Goal: Complete application form: Complete application form

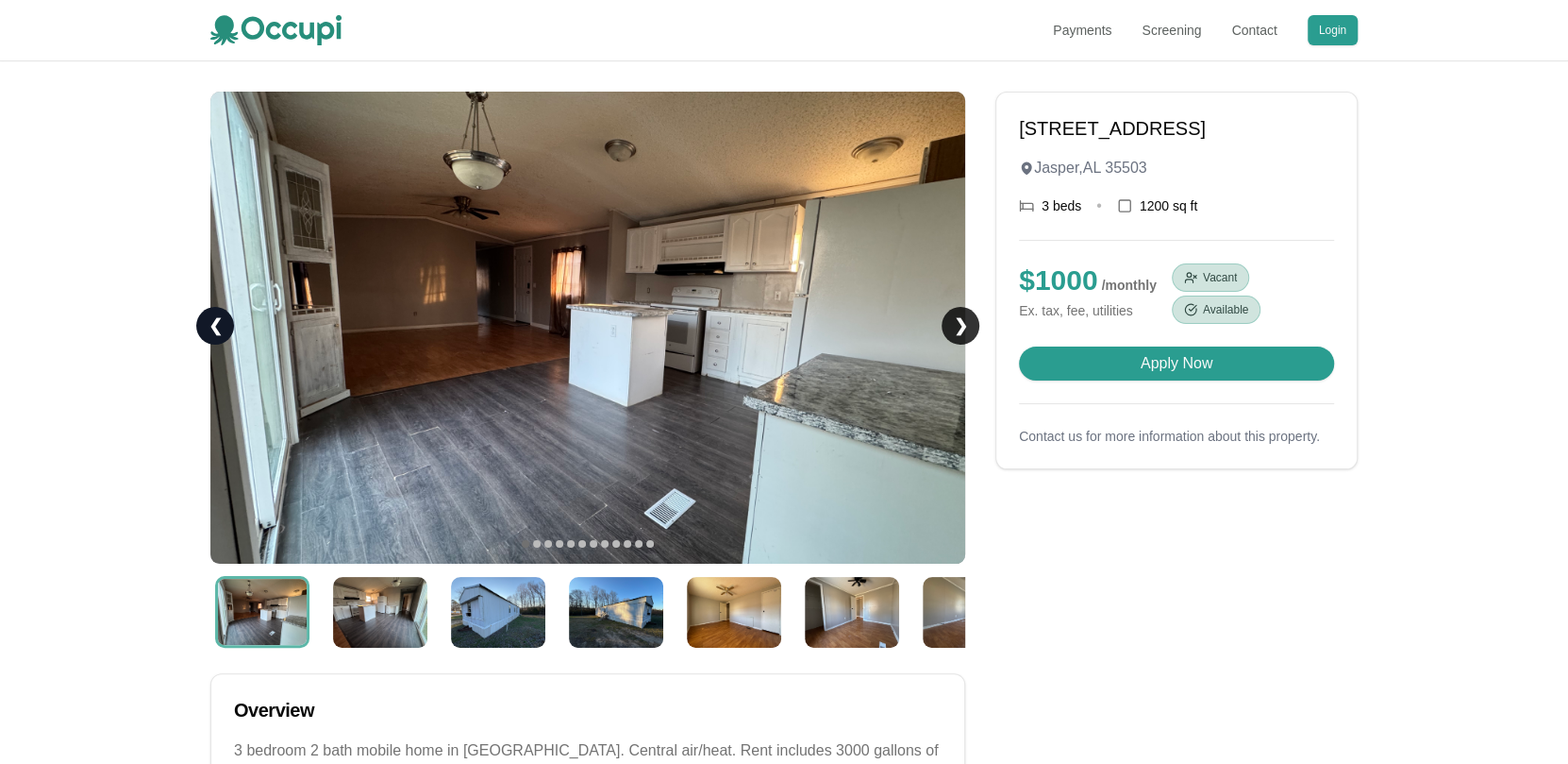
click at [958, 319] on link "❯" at bounding box center [960, 325] width 38 height 38
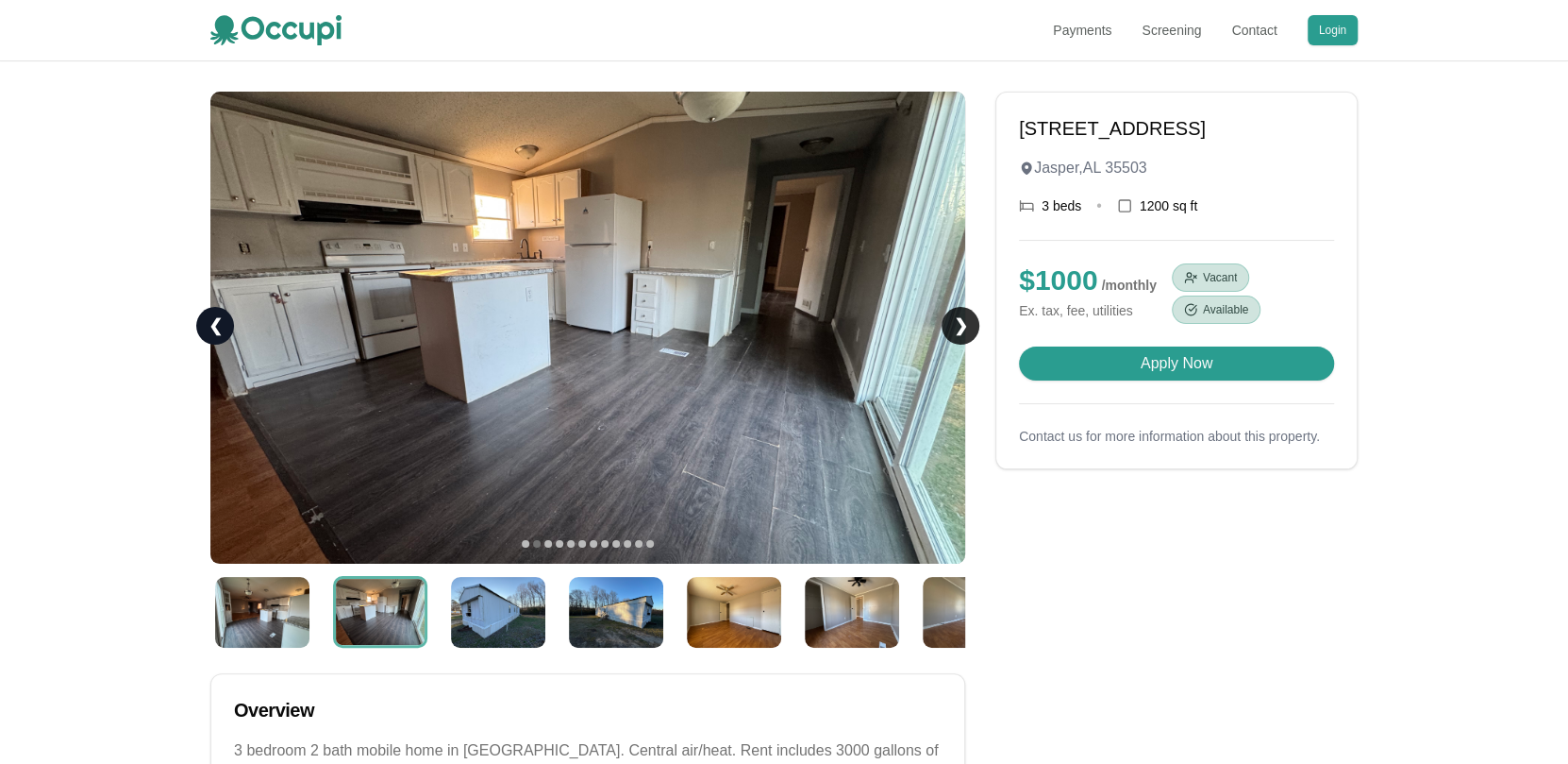
click at [958, 319] on link "❯" at bounding box center [960, 325] width 38 height 38
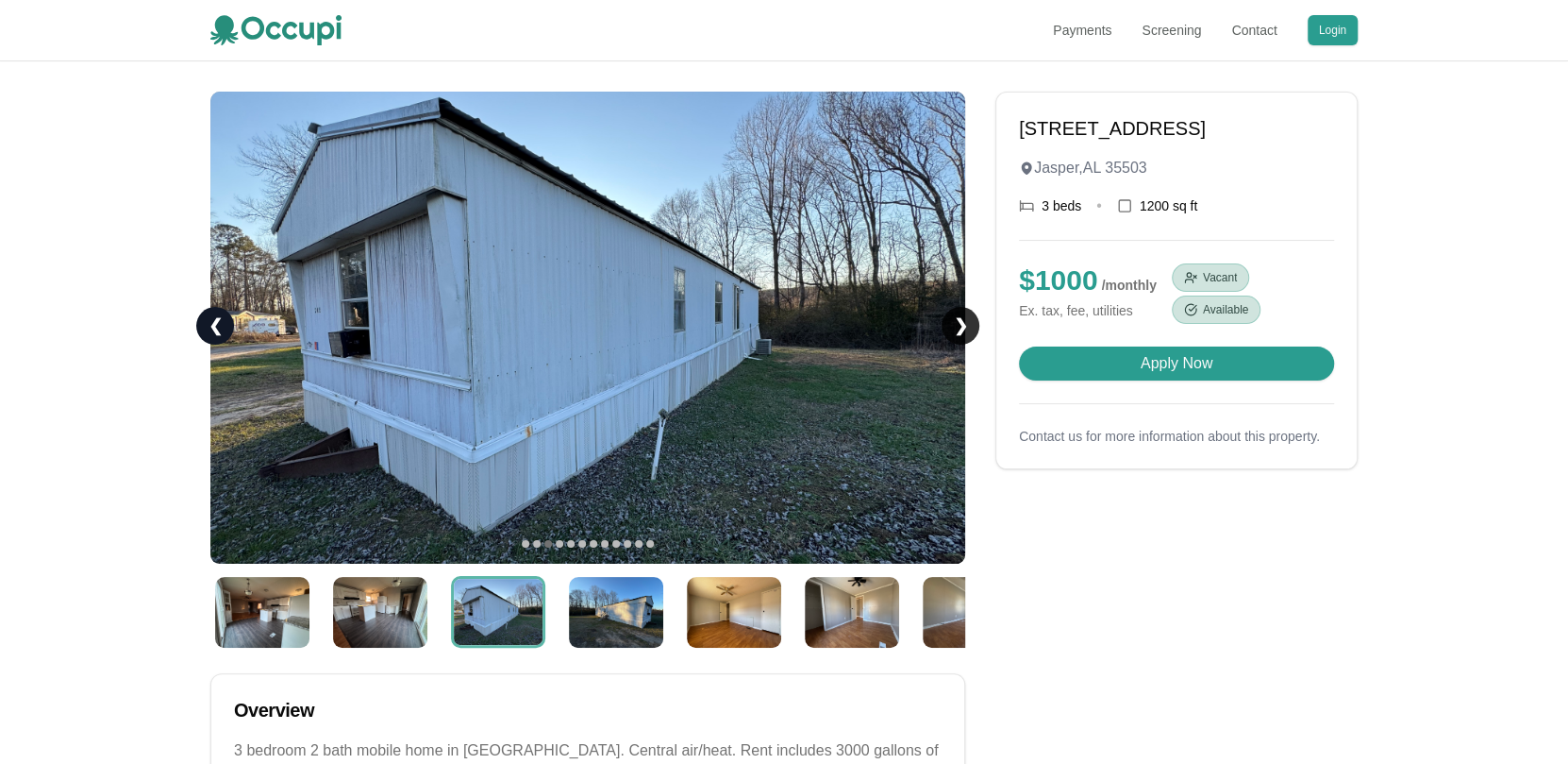
click at [958, 319] on link "❯" at bounding box center [960, 325] width 38 height 38
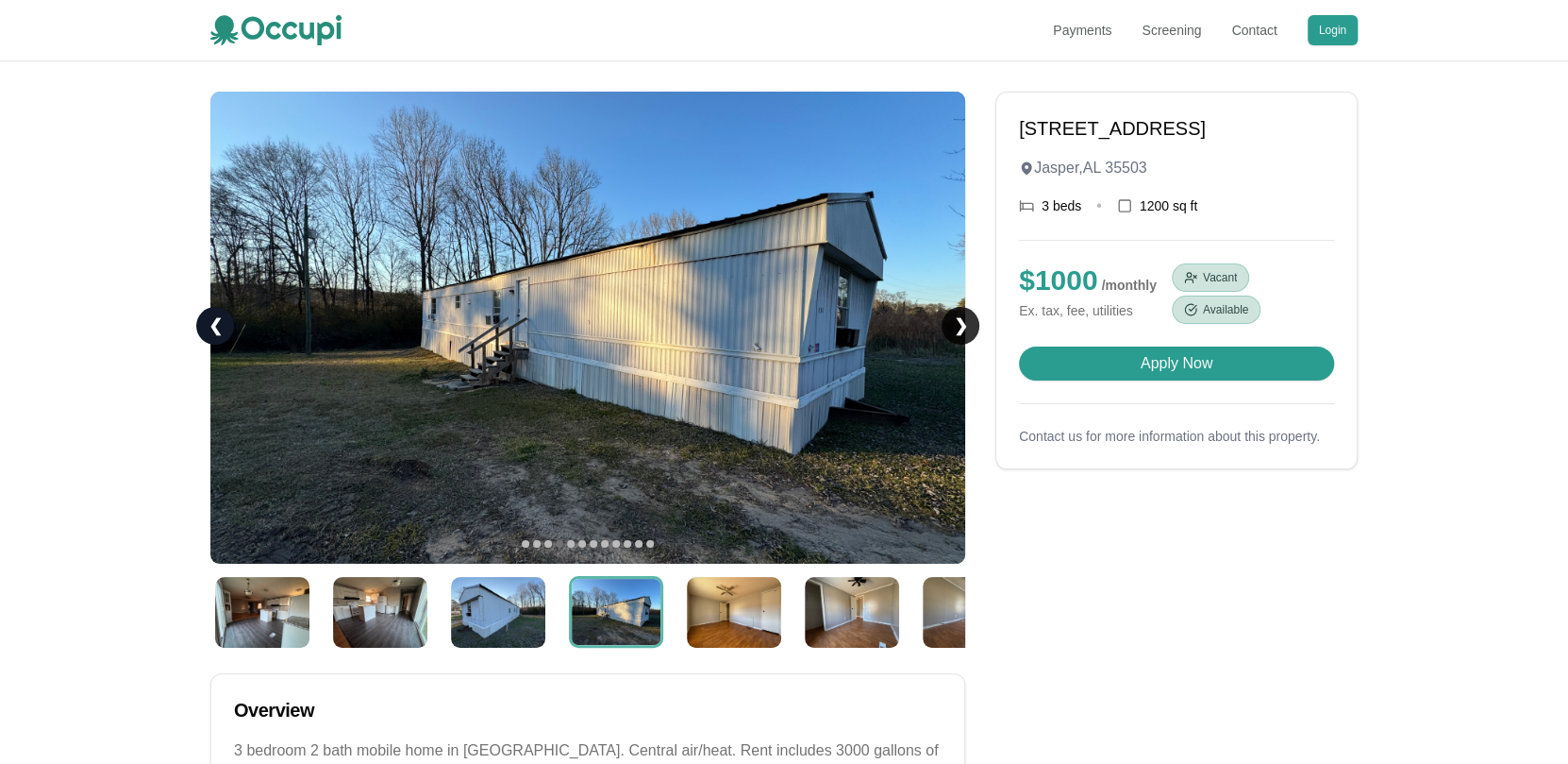
click at [958, 319] on link "❯" at bounding box center [960, 325] width 38 height 38
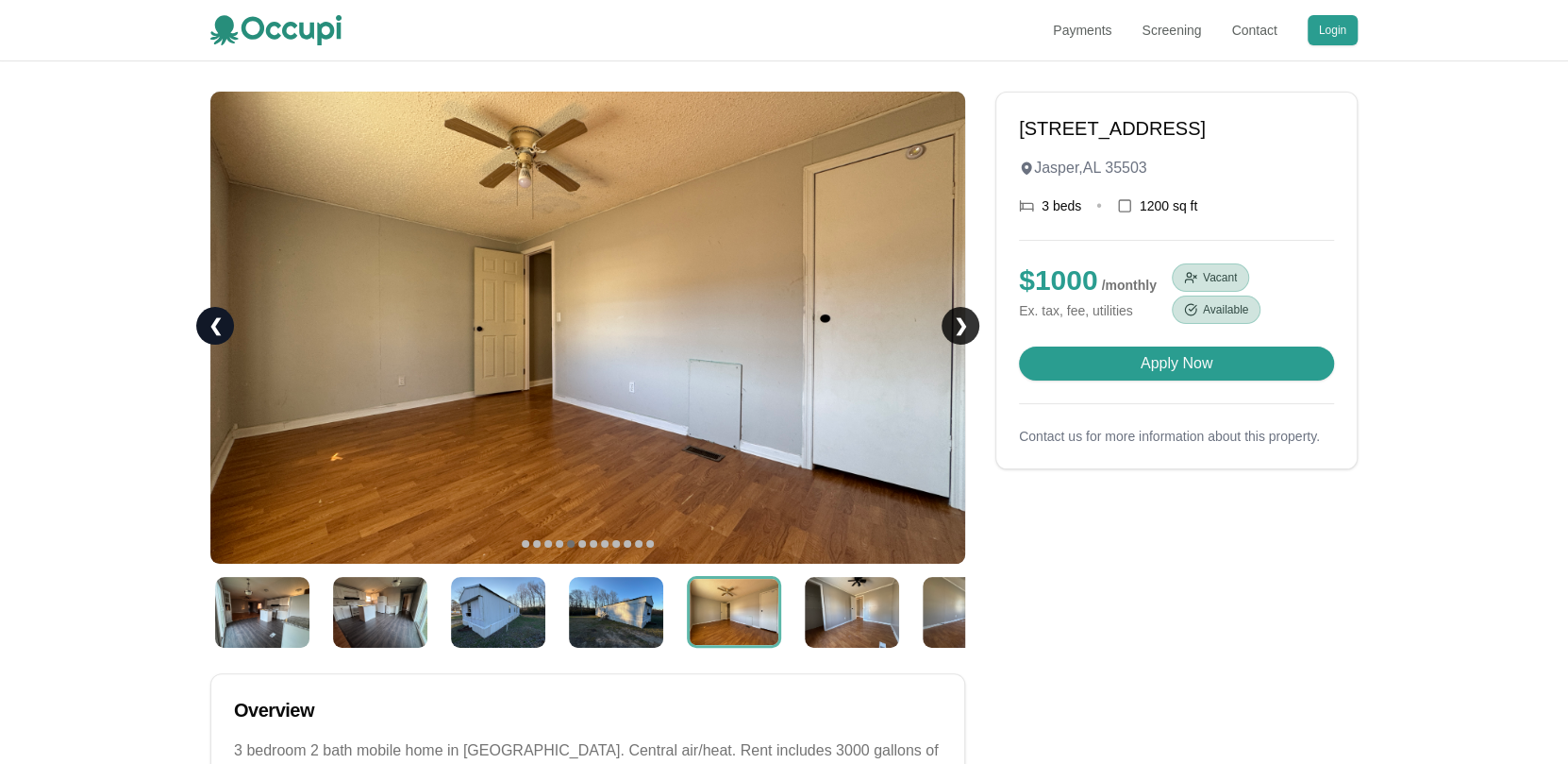
click at [958, 319] on link "❯" at bounding box center [960, 325] width 38 height 38
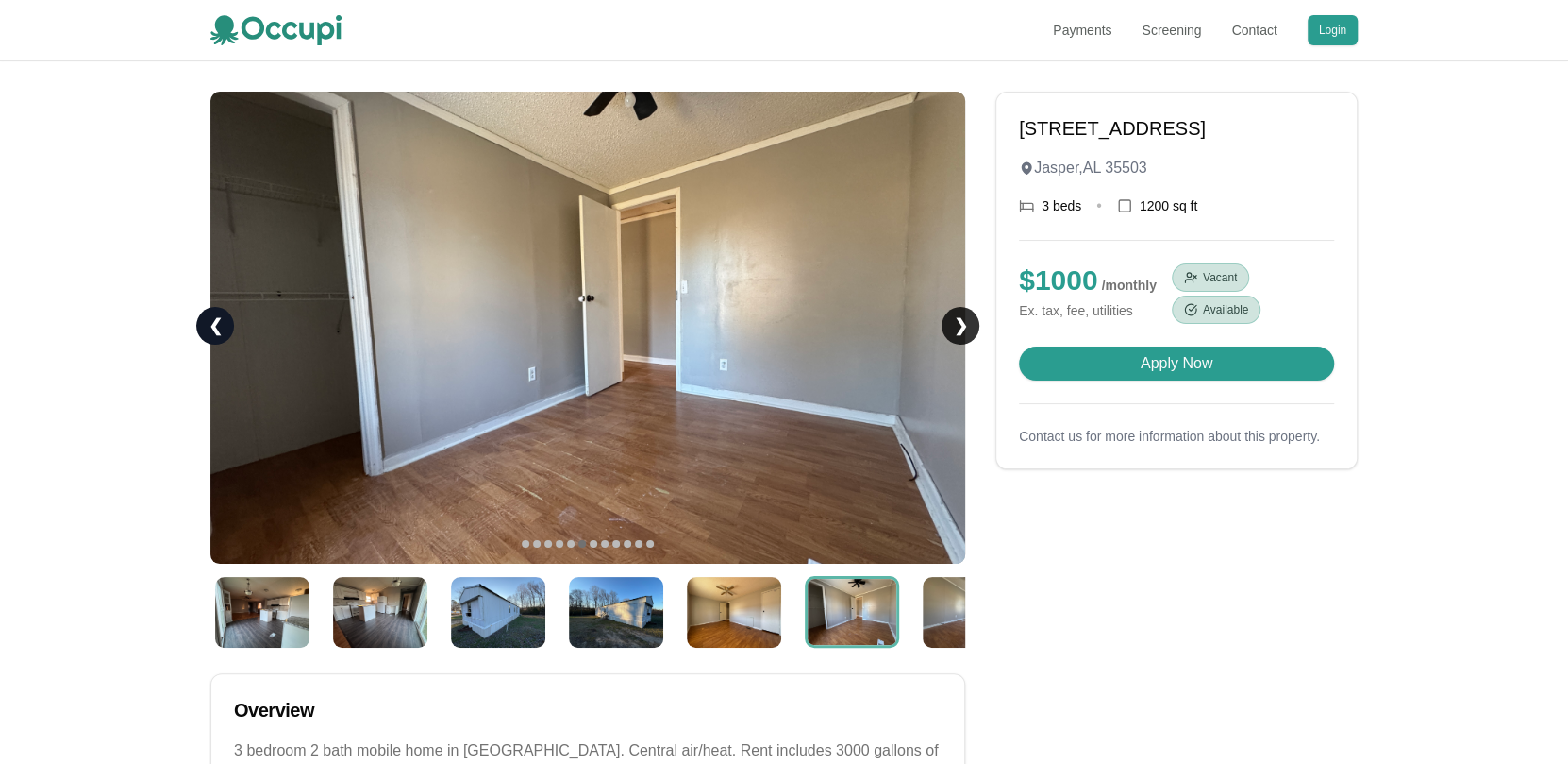
click at [958, 319] on link "❯" at bounding box center [960, 325] width 38 height 38
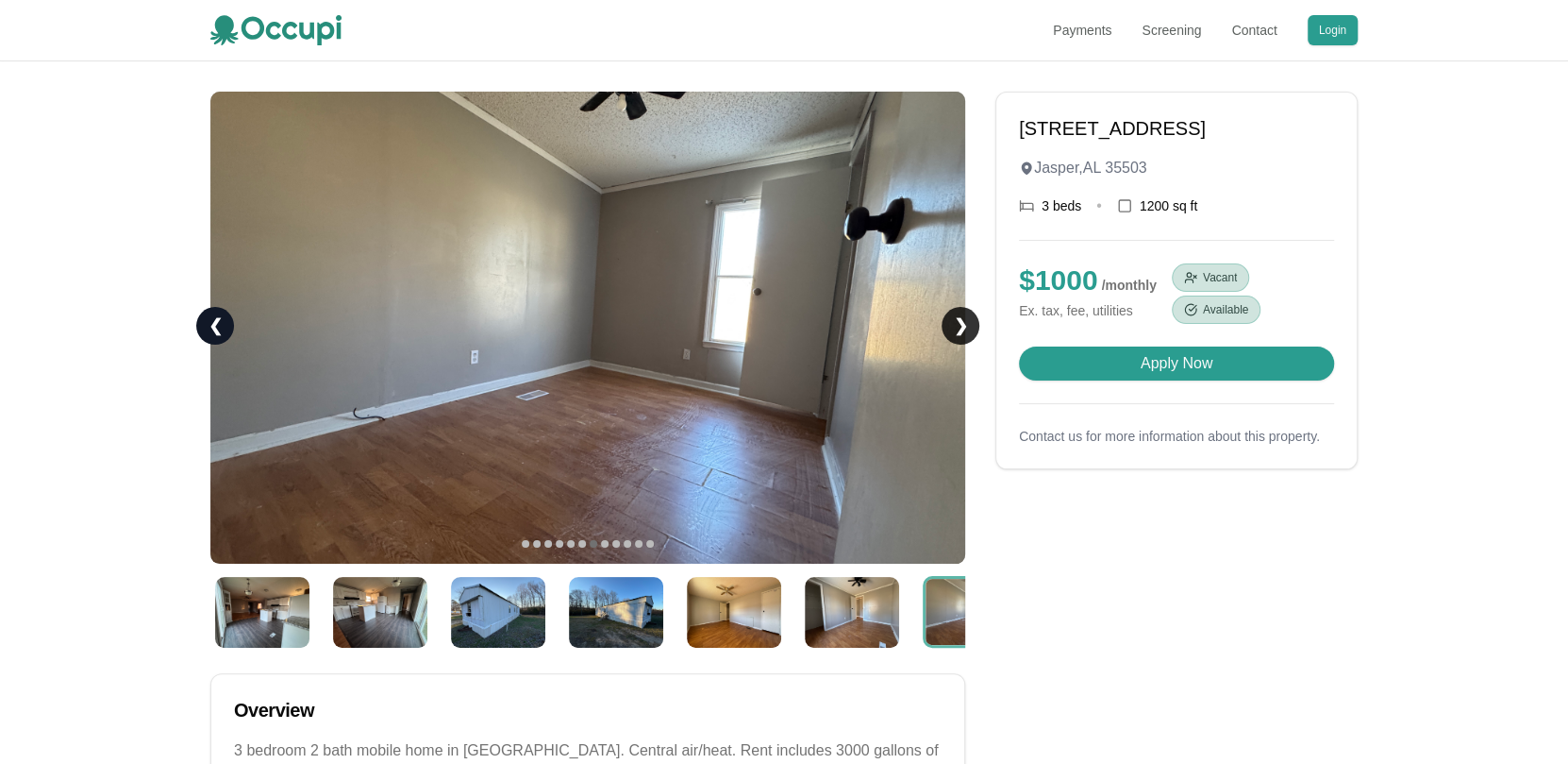
scroll to position [0, 51]
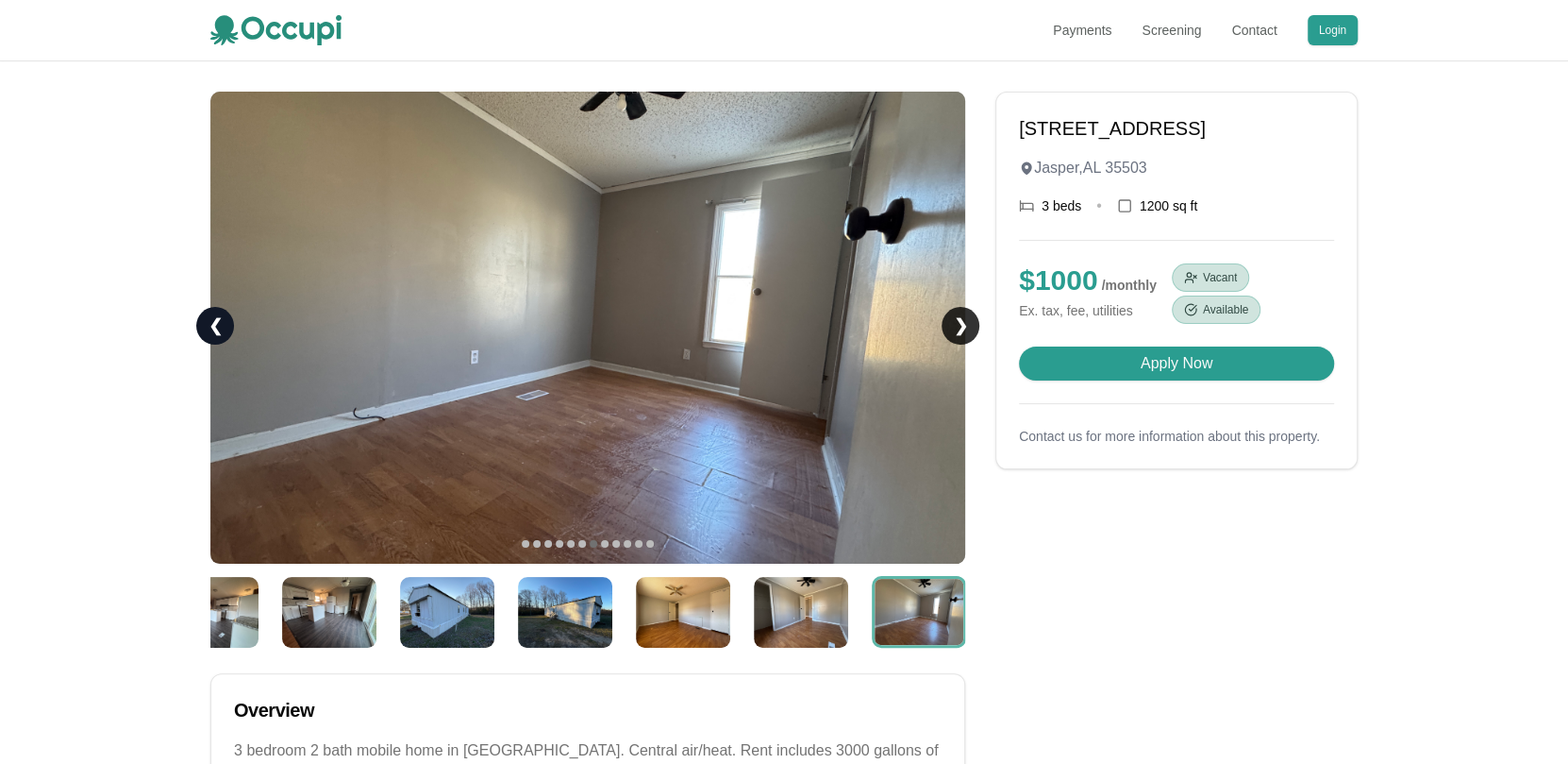
click at [958, 319] on link "❯" at bounding box center [960, 325] width 38 height 38
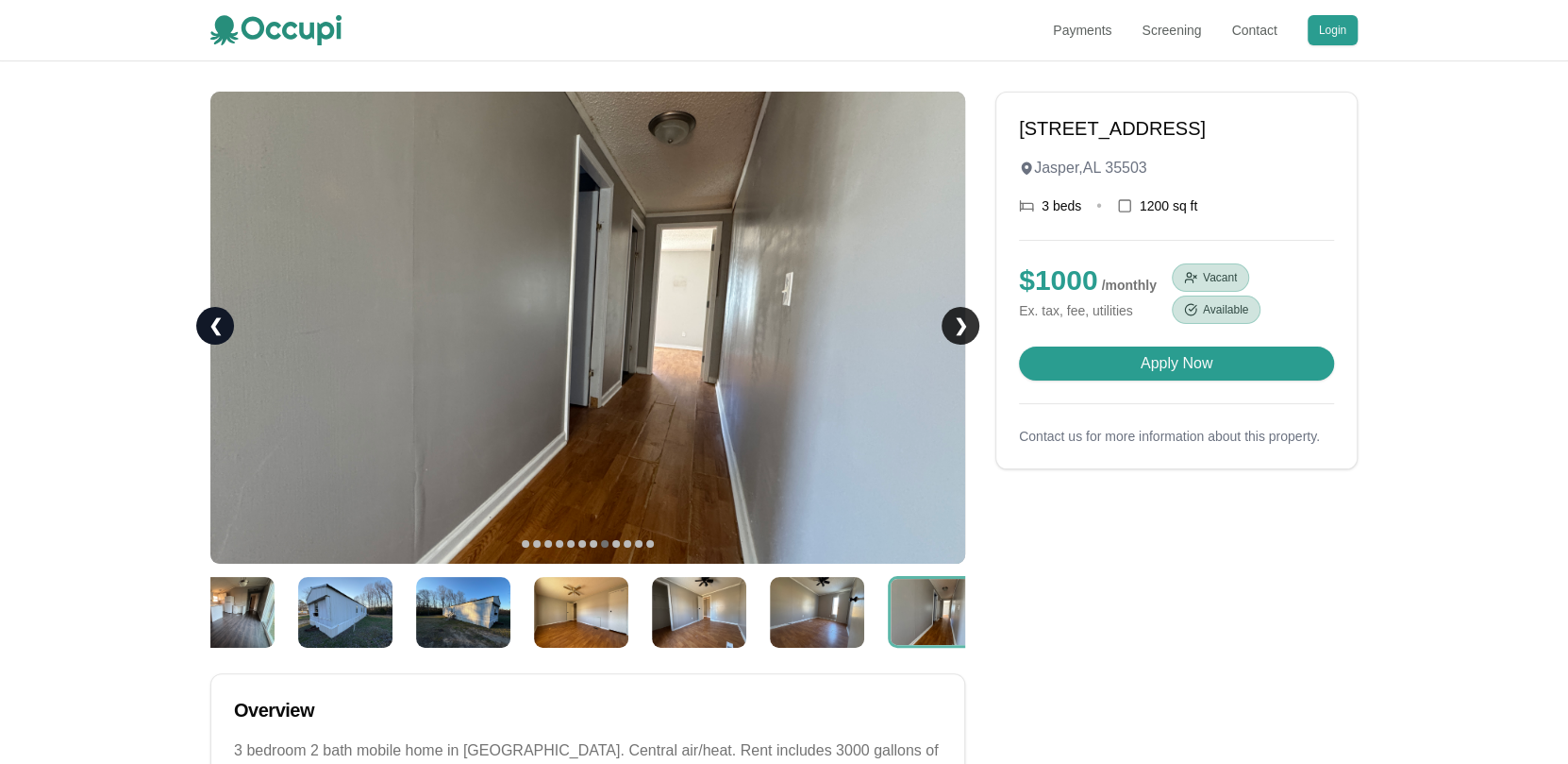
scroll to position [0, 169]
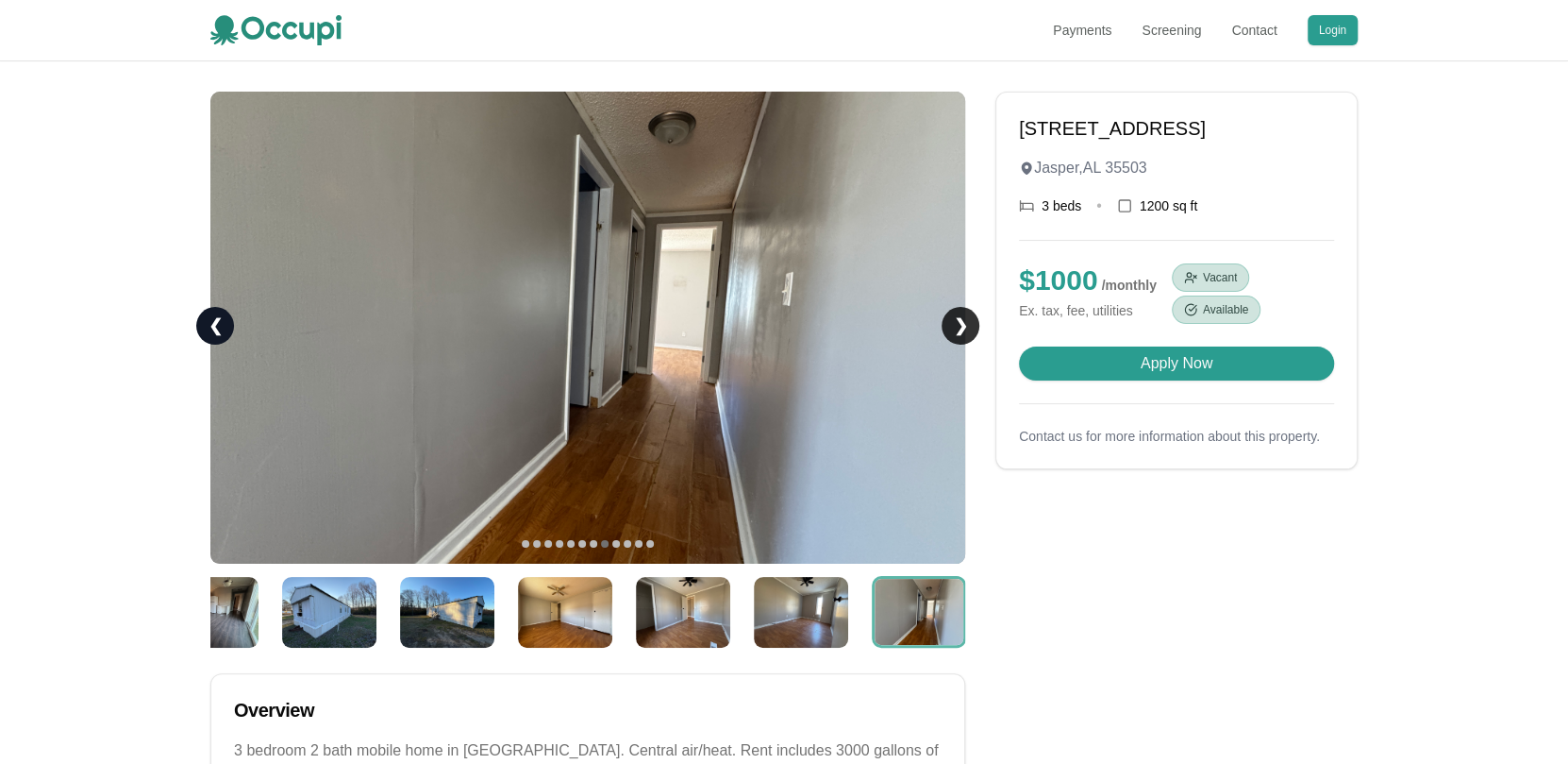
click at [958, 319] on link "❯" at bounding box center [960, 325] width 38 height 38
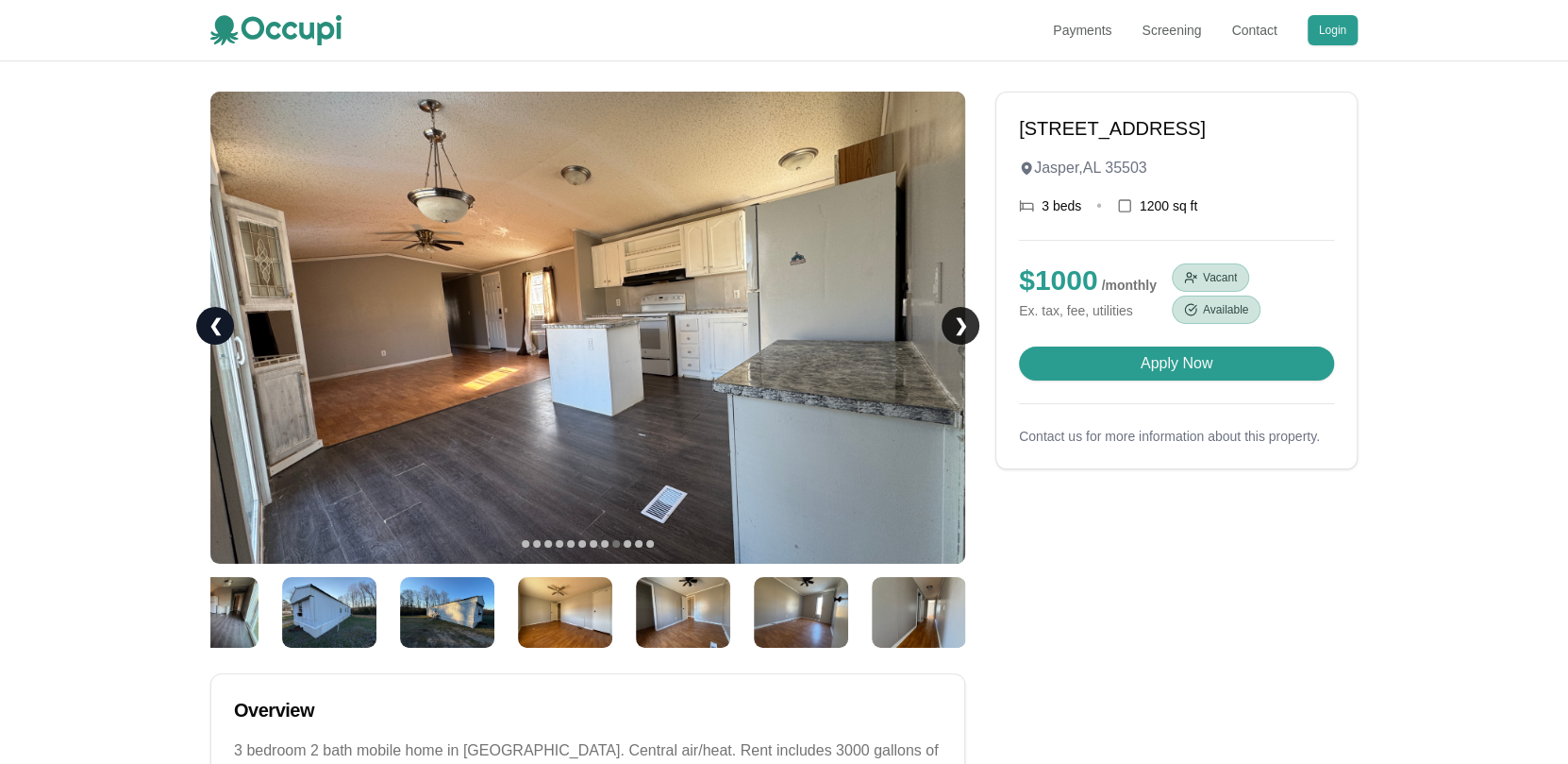
scroll to position [0, 287]
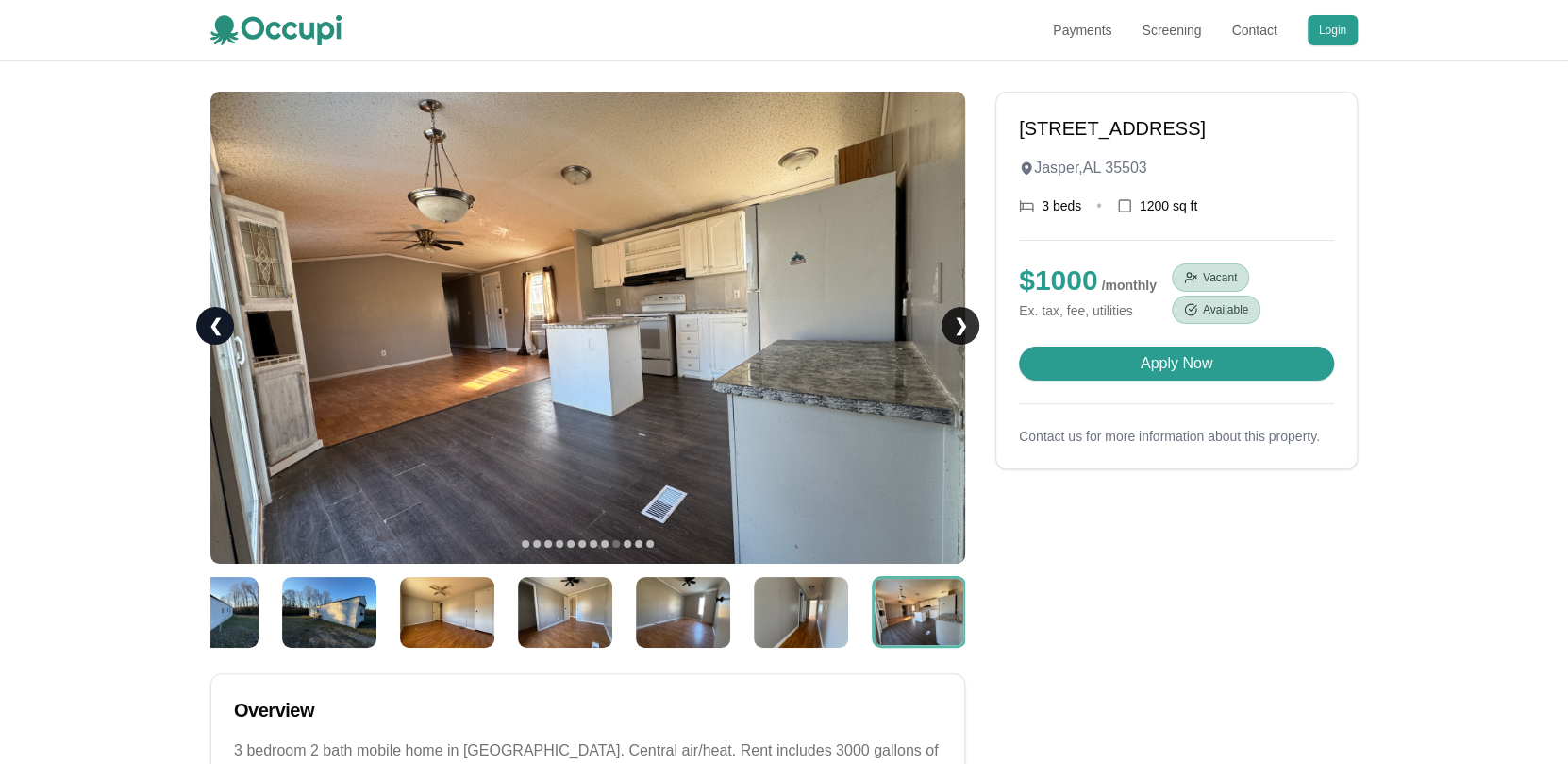
click at [958, 319] on link "❯" at bounding box center [960, 325] width 38 height 38
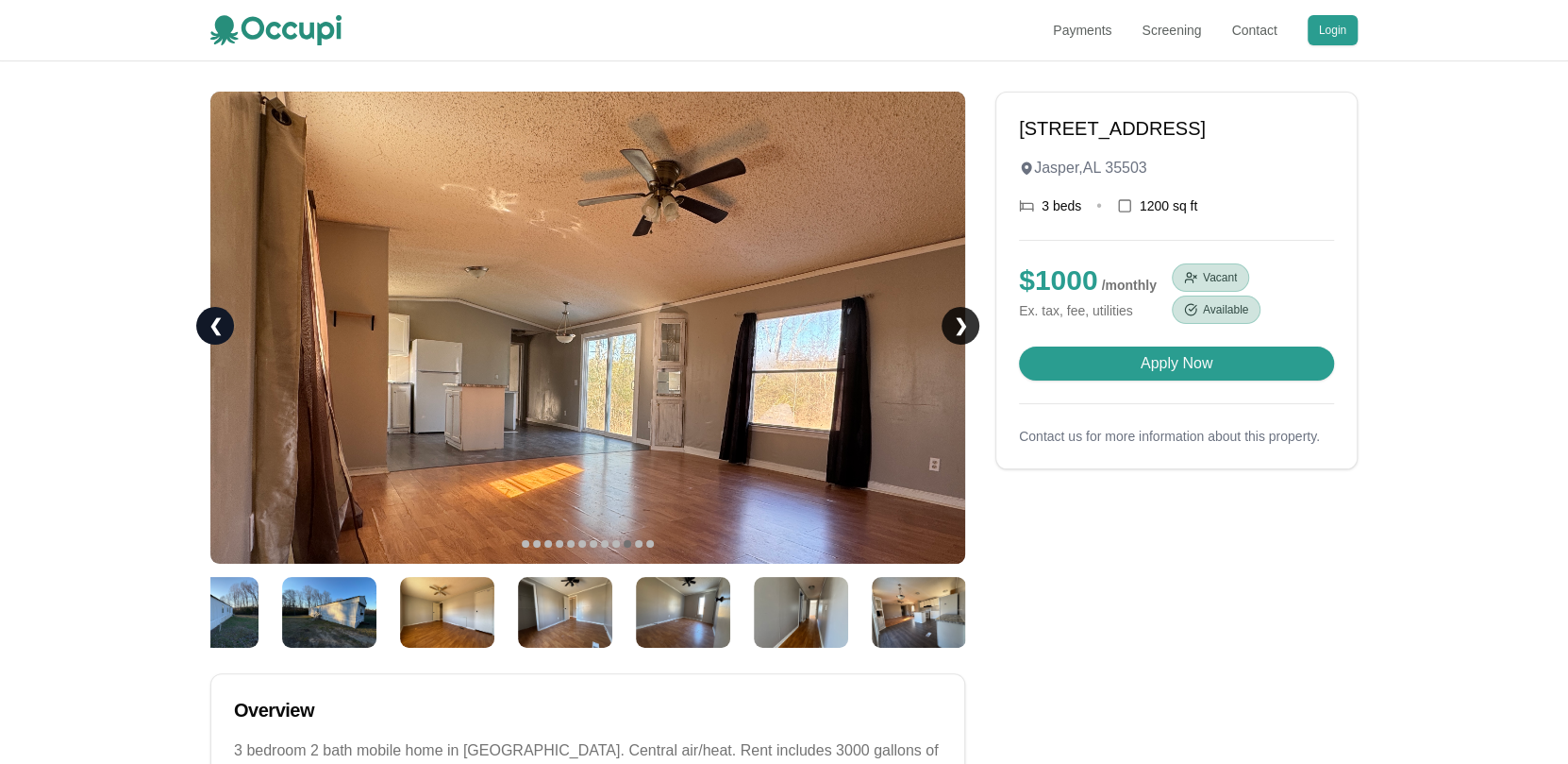
scroll to position [0, 406]
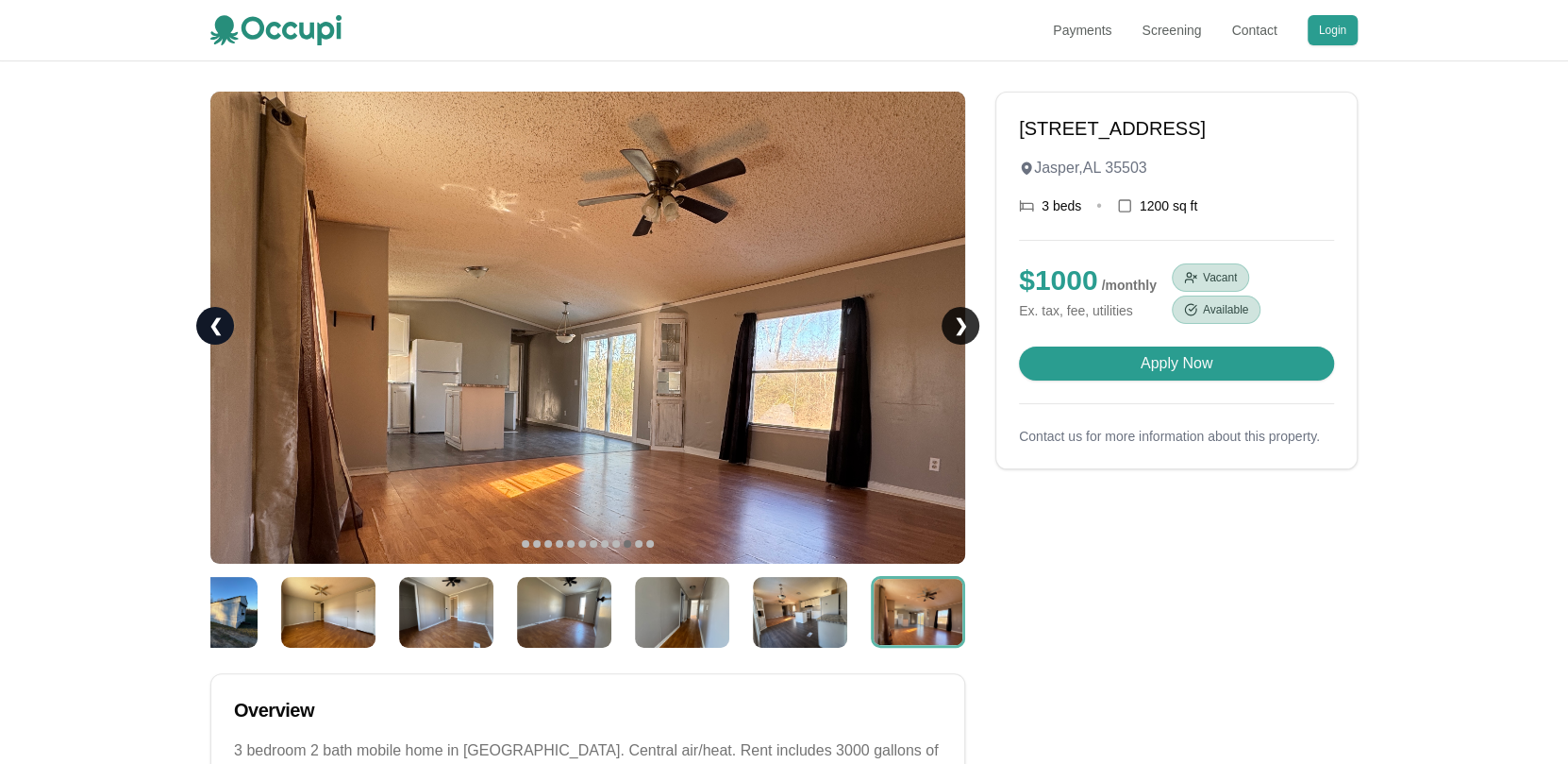
click at [958, 319] on link "❯" at bounding box center [960, 325] width 38 height 38
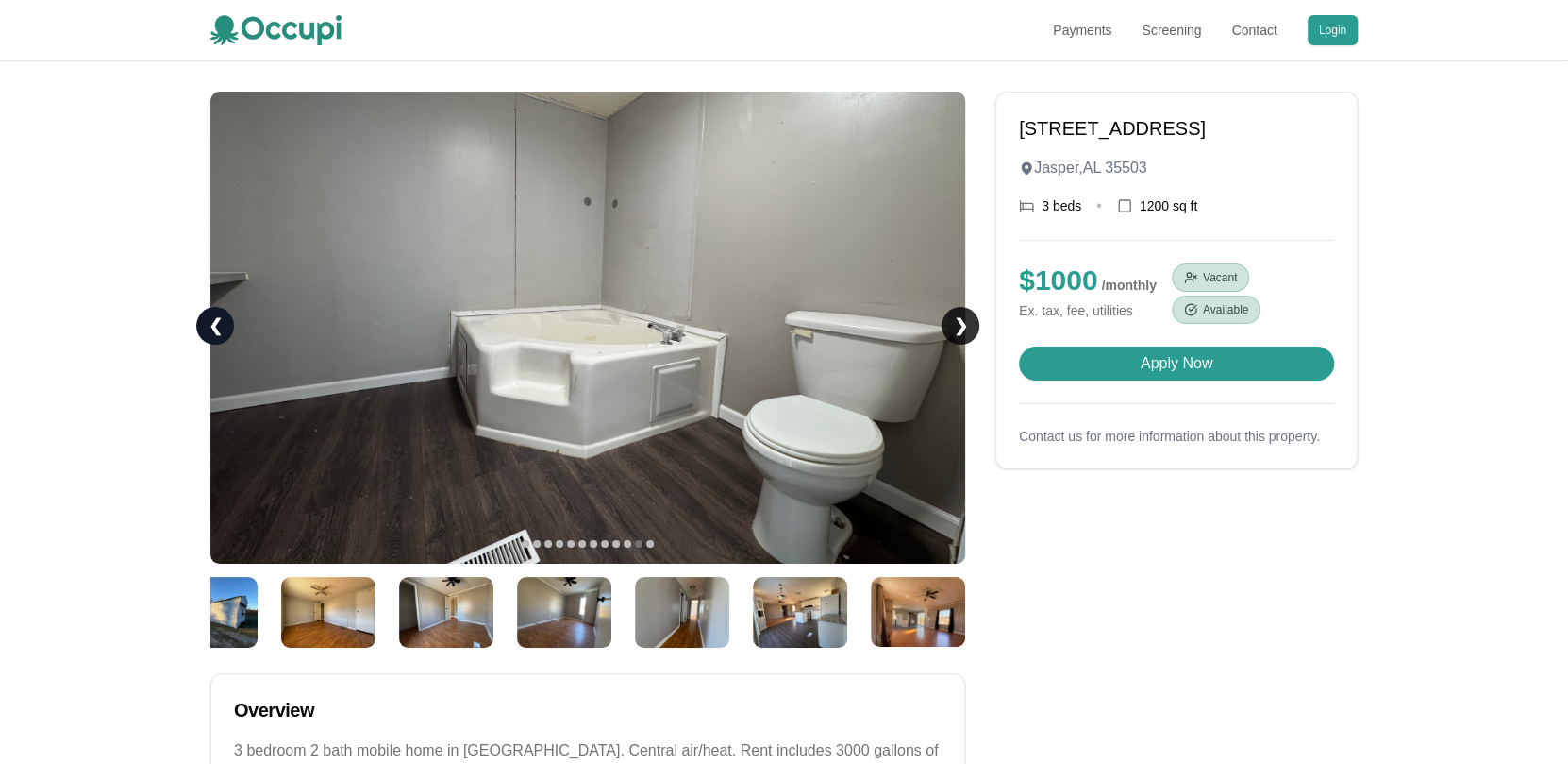
scroll to position [0, 523]
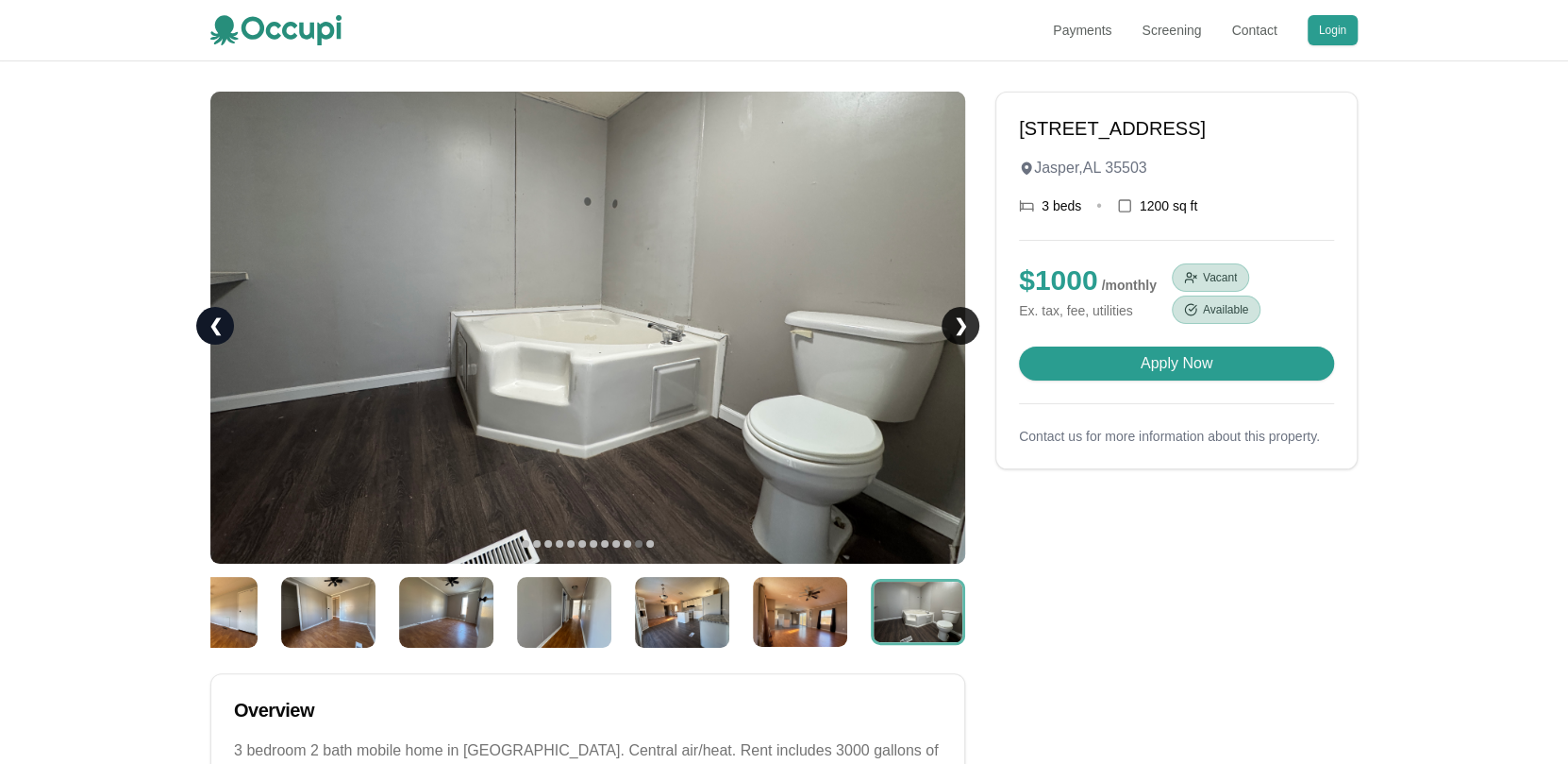
click at [958, 319] on link "❯" at bounding box center [960, 325] width 38 height 38
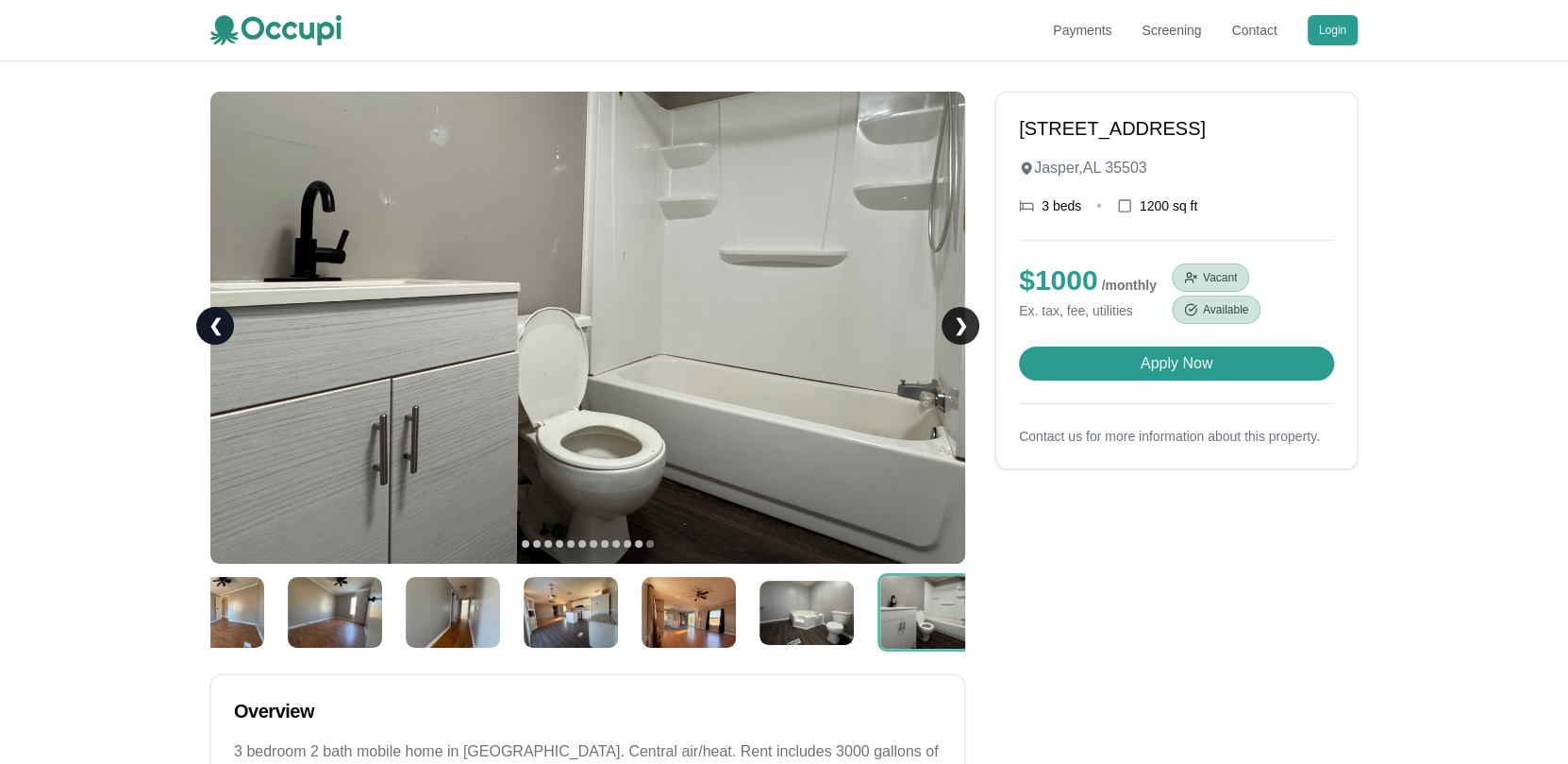
scroll to position [0, 641]
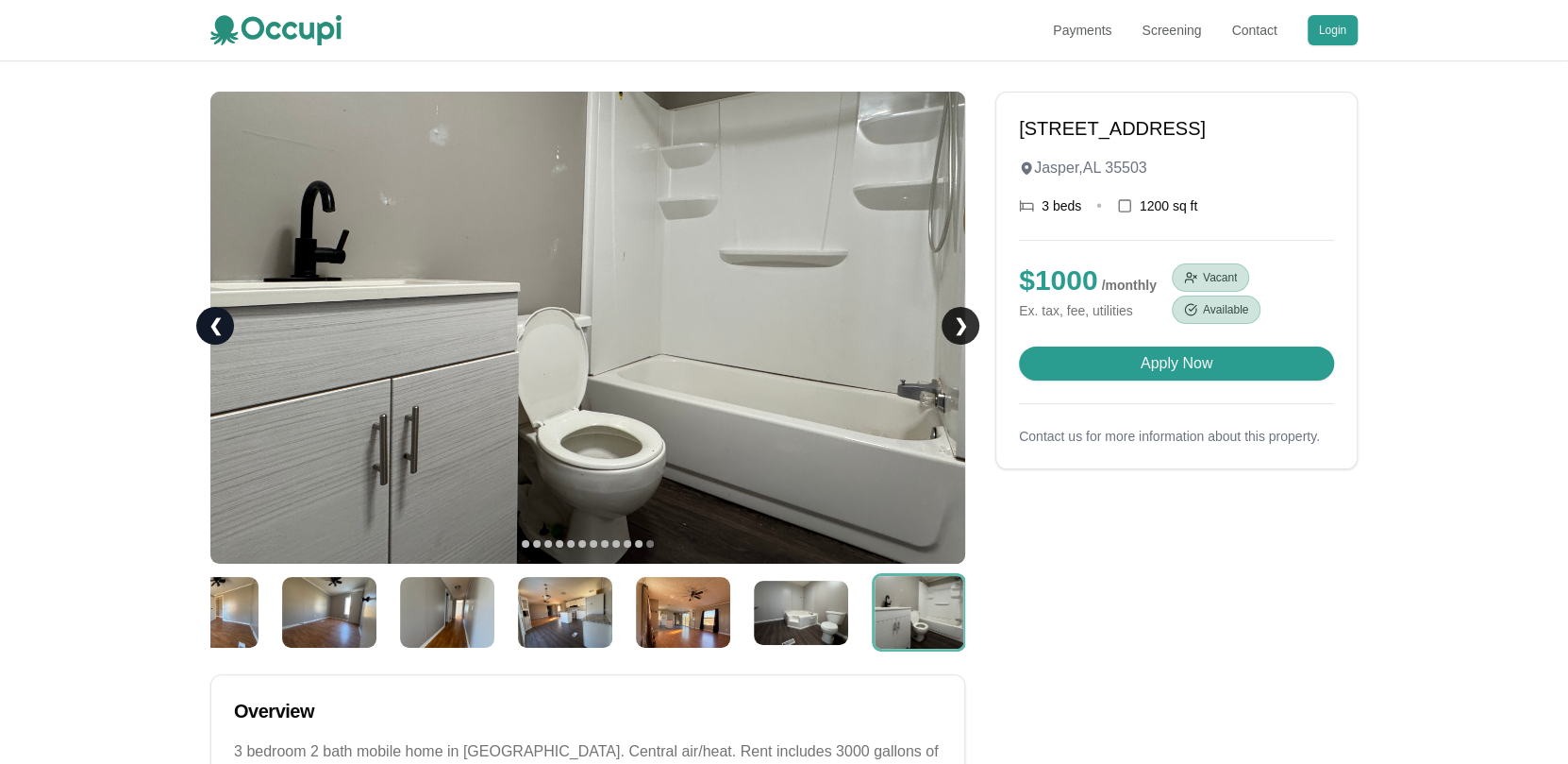
click at [958, 319] on link "❯" at bounding box center [960, 325] width 38 height 38
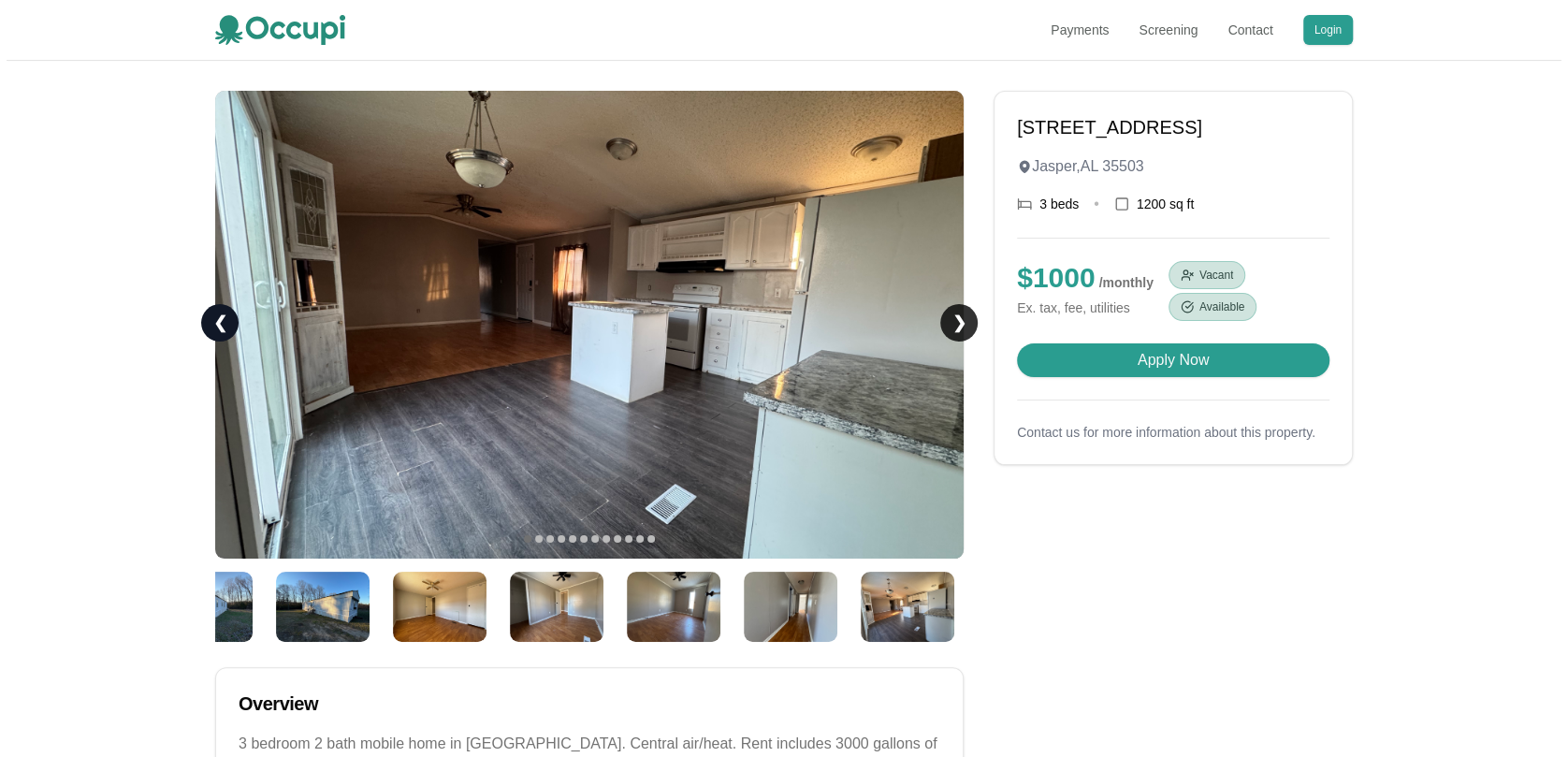
scroll to position [0, 5]
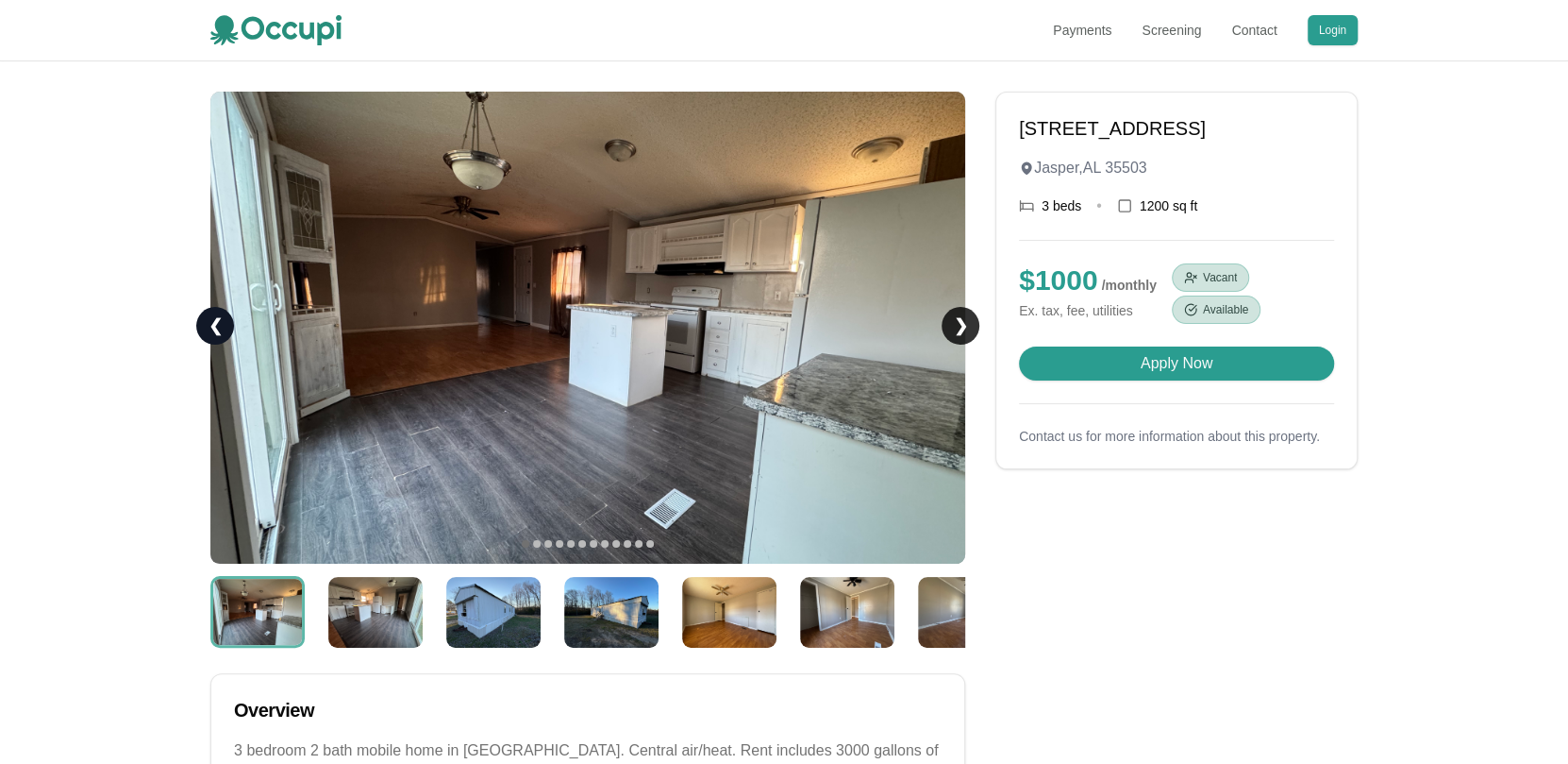
click at [958, 319] on link "❯" at bounding box center [960, 325] width 38 height 38
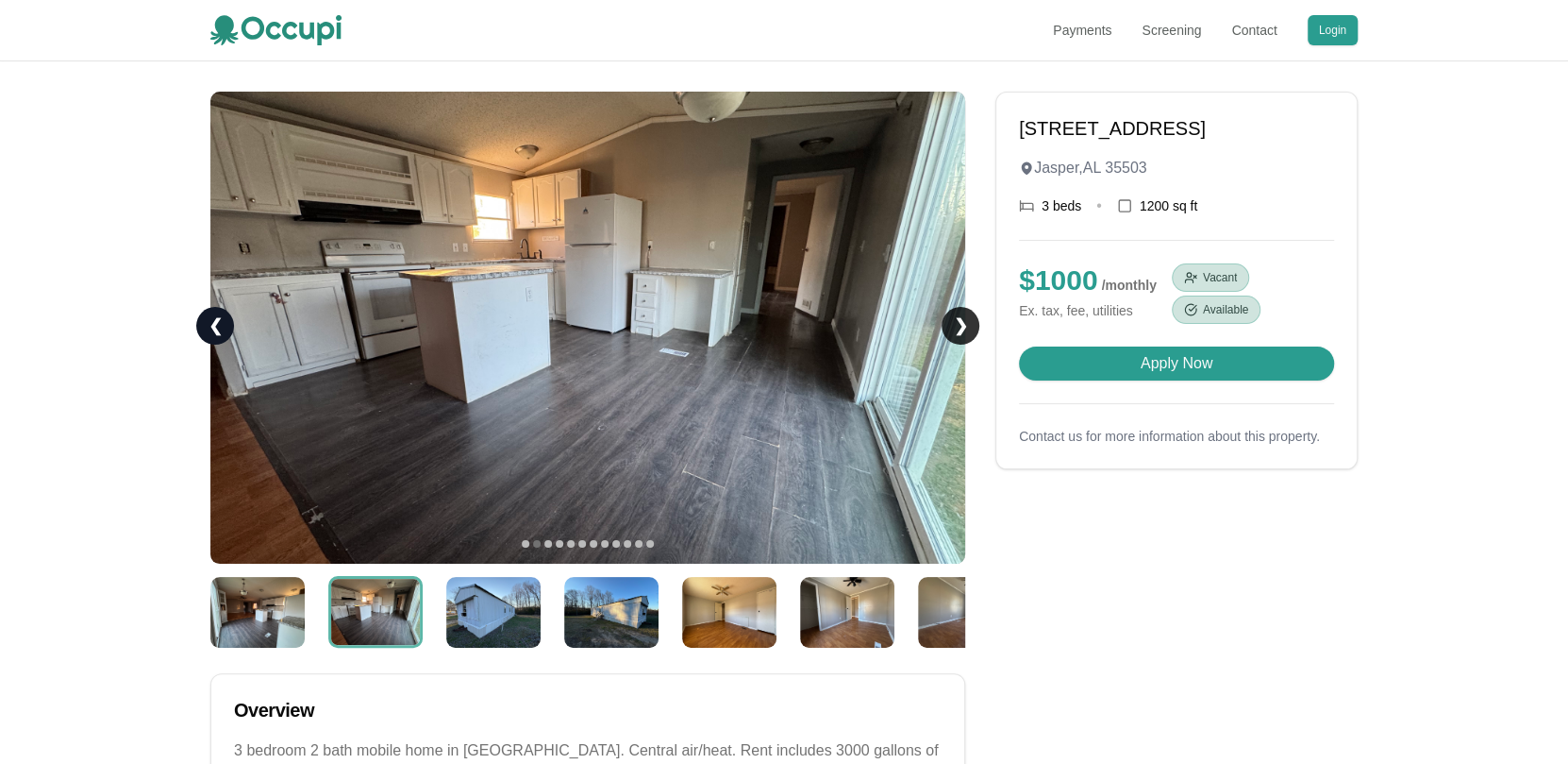
click at [958, 319] on link "❯" at bounding box center [960, 325] width 38 height 38
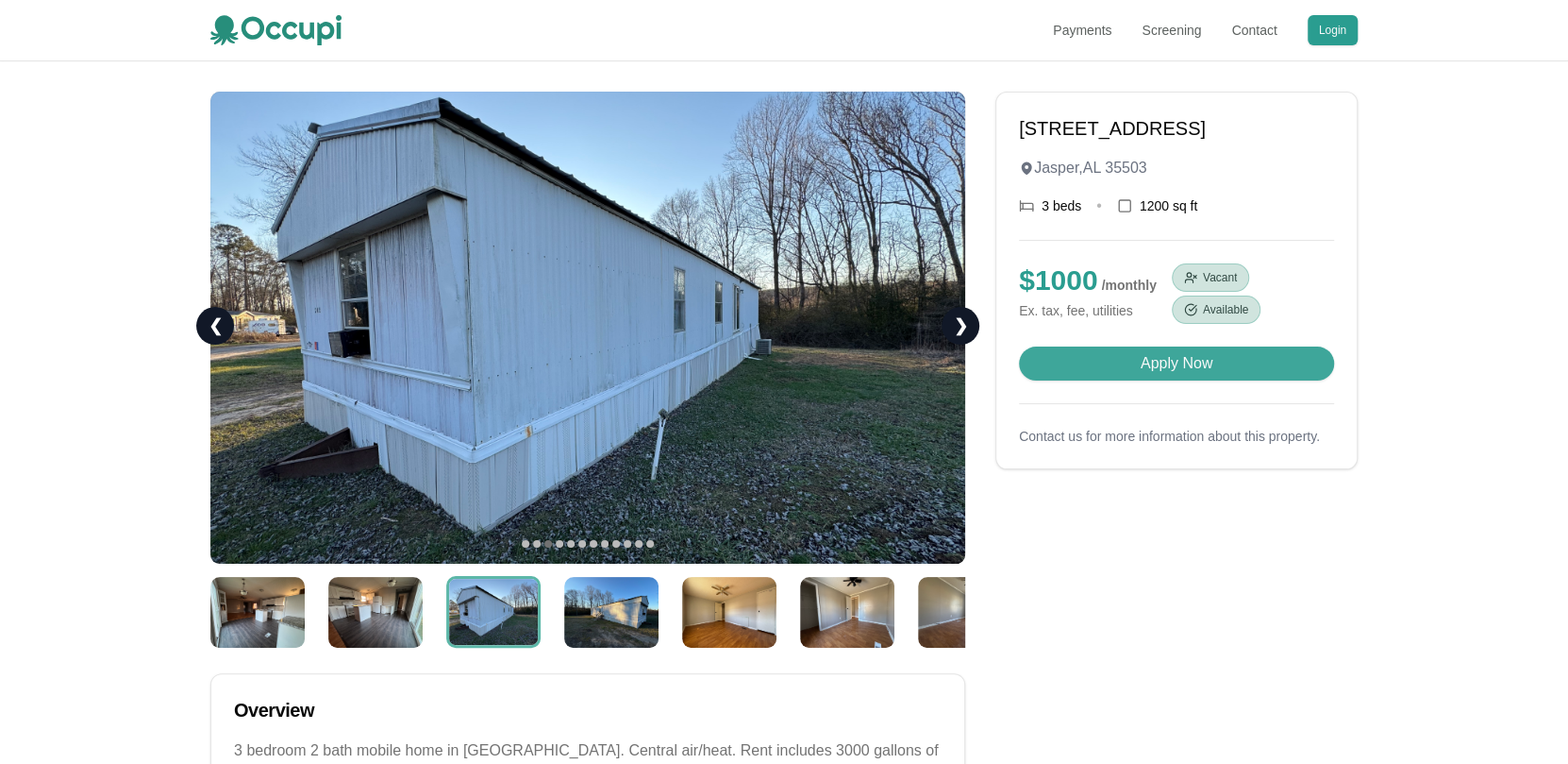
click at [1206, 381] on button "Apply Now" at bounding box center [1177, 363] width 315 height 34
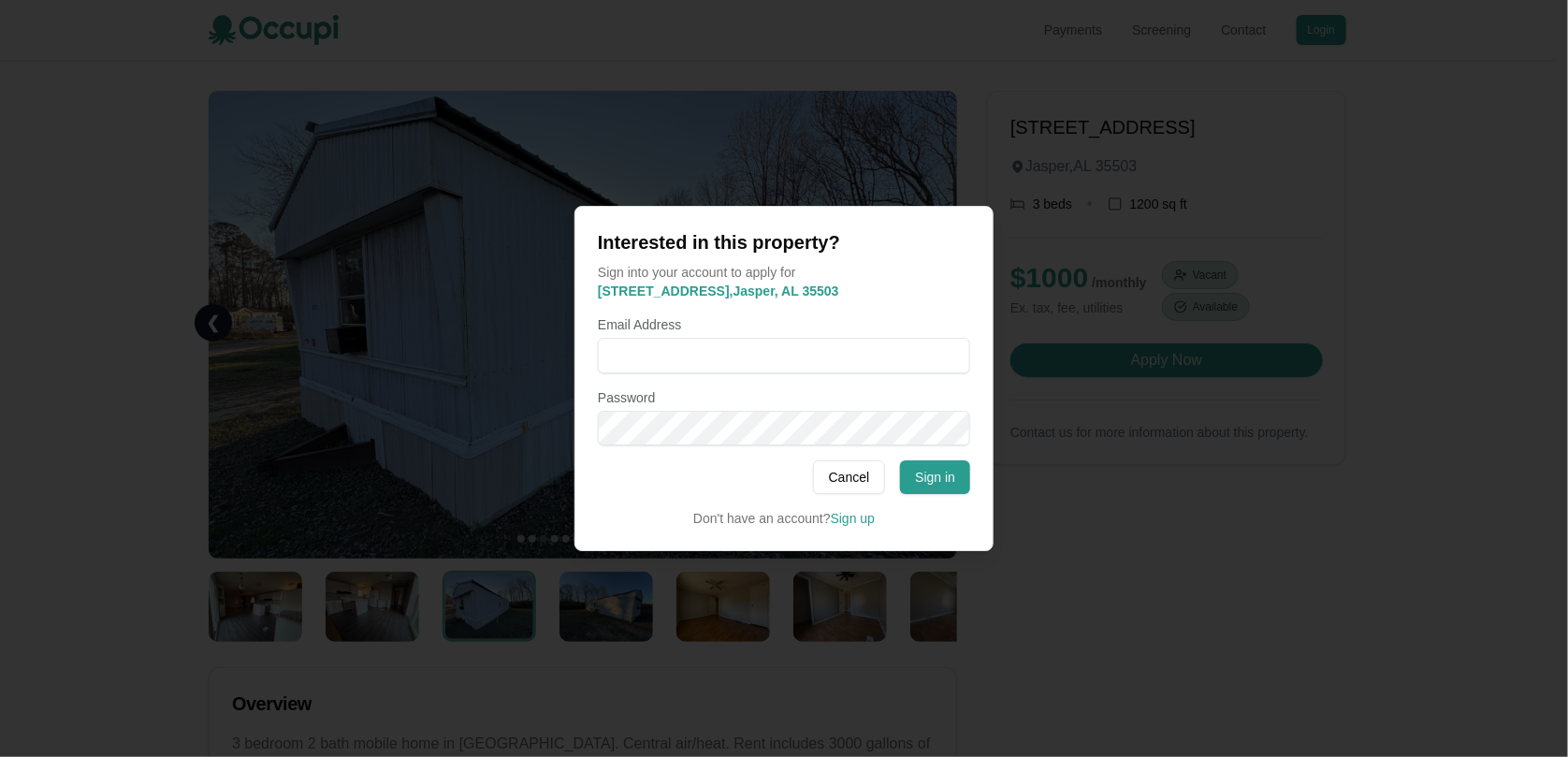
click at [1448, 219] on div at bounding box center [784, 378] width 1568 height 757
